Goal: Find contact information: Find contact information

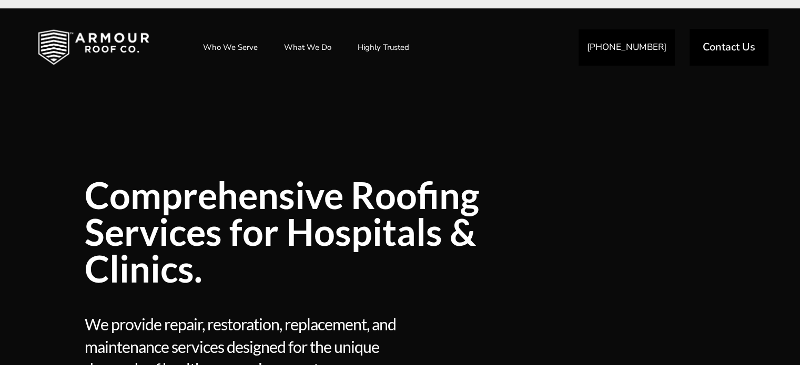
click at [0, 263] on div "**********" at bounding box center [400, 225] width 800 height 435
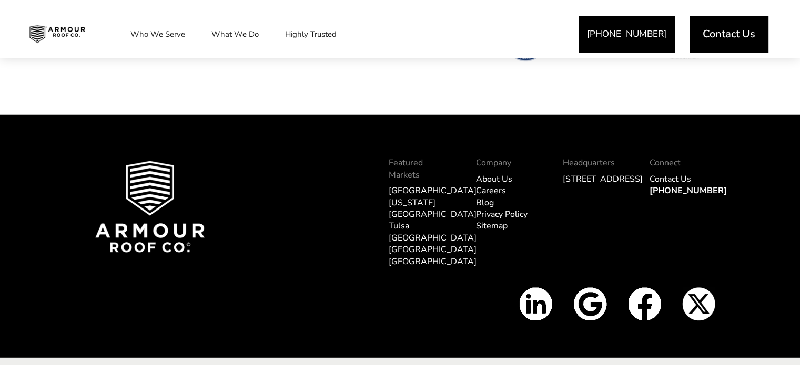
scroll to position [2890, 0]
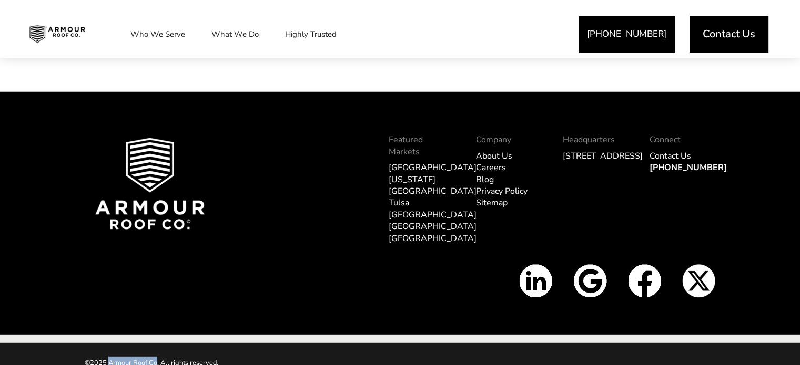
drag, startPoint x: 108, startPoint y: 347, endPoint x: 156, endPoint y: 348, distance: 48.4
click at [156, 357] on p "©2025 Armour Roof Co. All rights reserved." at bounding box center [242, 363] width 315 height 13
copy p "Armour Roof Co"
drag, startPoint x: 717, startPoint y: 162, endPoint x: 652, endPoint y: 164, distance: 65.2
click at [652, 164] on div "Connect Contact Us (402) 289-7869" at bounding box center [682, 195] width 87 height 139
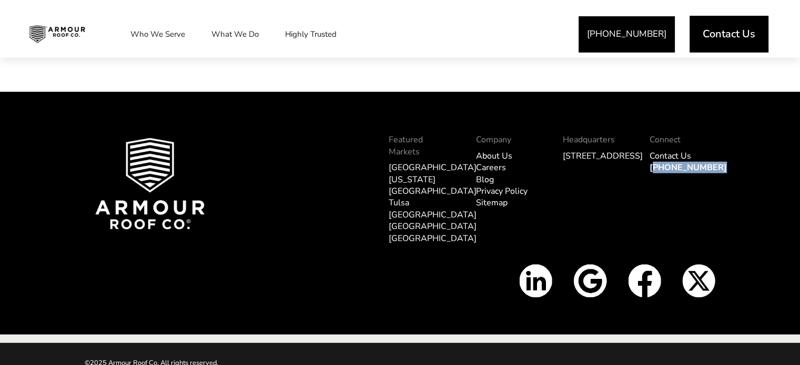
copy link "402) 289-7869"
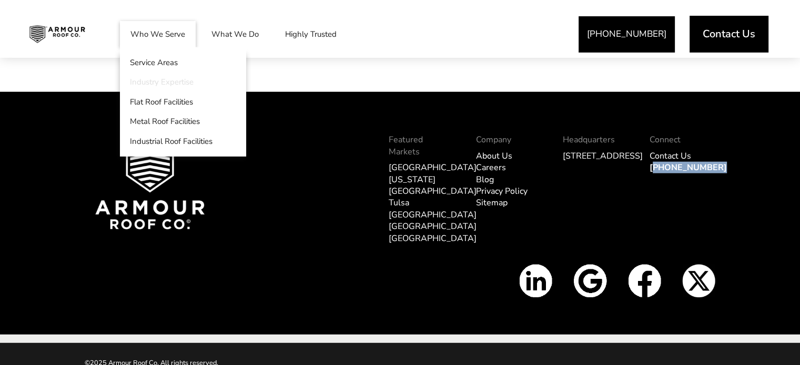
click at [166, 76] on link "Industry Expertise" at bounding box center [183, 83] width 126 height 20
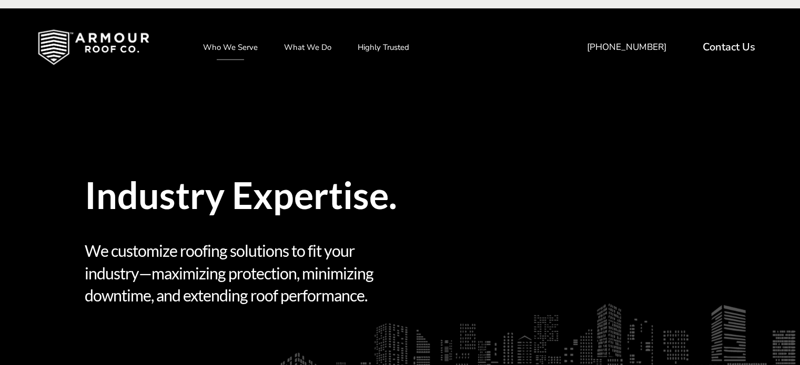
click at [98, 44] on img at bounding box center [93, 47] width 145 height 53
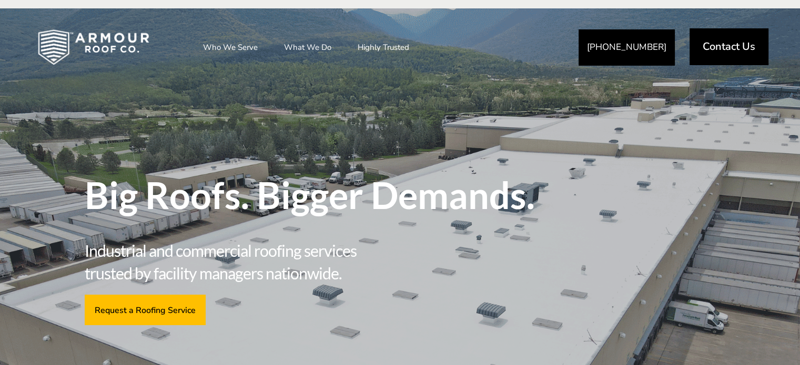
click at [744, 52] on span "Contact Us" at bounding box center [728, 47] width 53 height 11
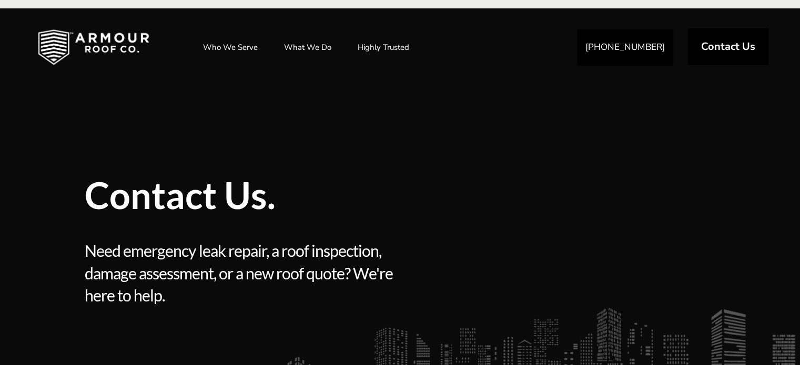
click at [702, 46] on span "Contact Us" at bounding box center [728, 47] width 54 height 11
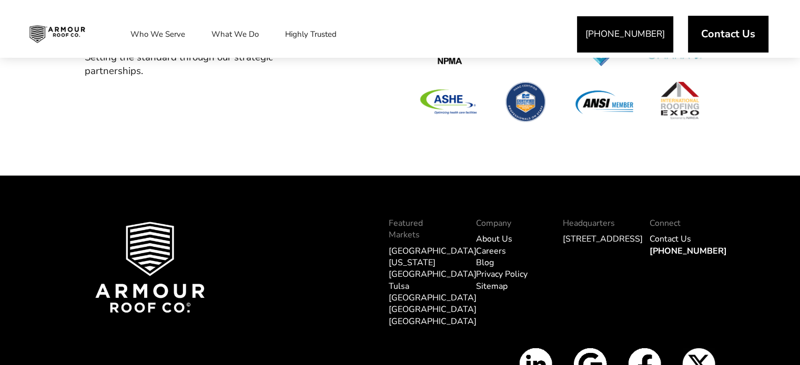
scroll to position [1373, 0]
